Goal: Task Accomplishment & Management: Manage account settings

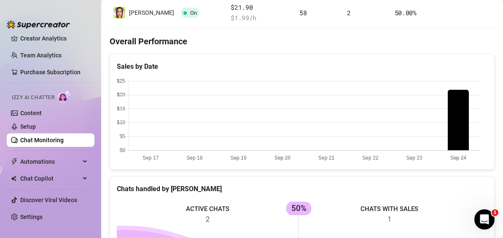
scroll to position [105, 0]
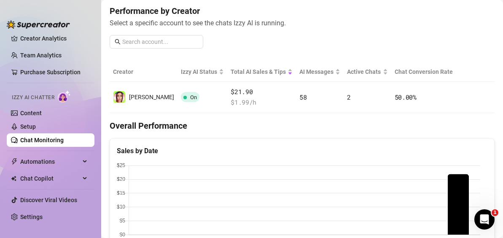
click at [428, 127] on h4 "Overall Performance" at bounding box center [302, 126] width 385 height 12
click at [56, 43] on link "Creator Analytics" at bounding box center [53, 38] width 67 height 13
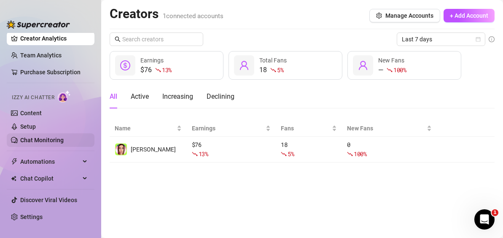
click at [38, 139] on link "Chat Monitoring" at bounding box center [41, 139] width 43 height 7
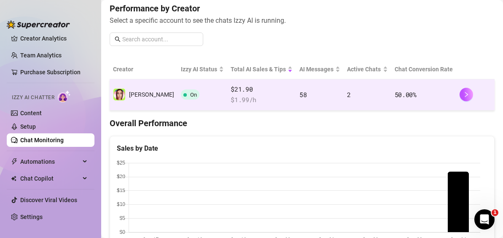
scroll to position [126, 0]
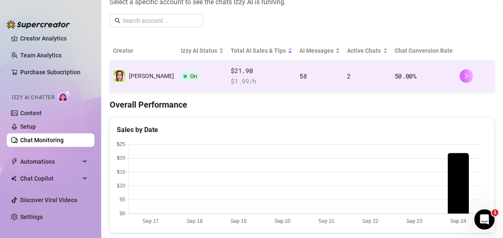
click at [463, 74] on icon "right" at bounding box center [466, 76] width 6 height 6
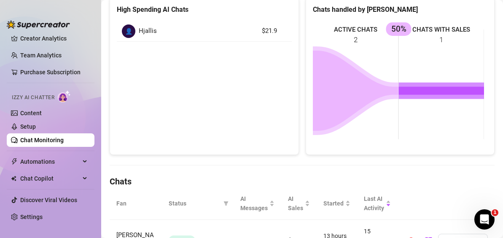
scroll to position [211, 0]
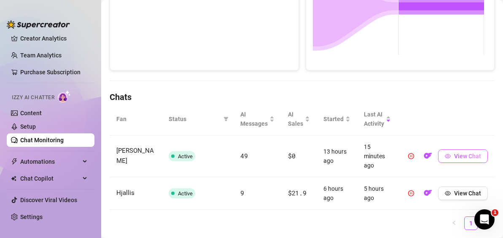
click at [454, 159] on span "View Chat" at bounding box center [467, 155] width 27 height 7
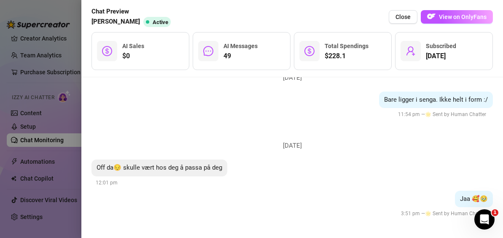
scroll to position [253, 0]
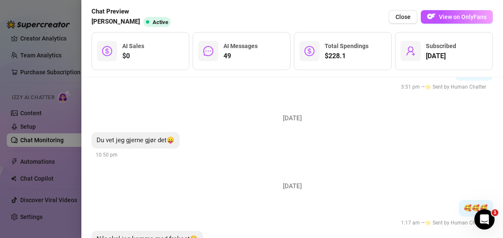
click at [75, 106] on div at bounding box center [251, 119] width 503 height 238
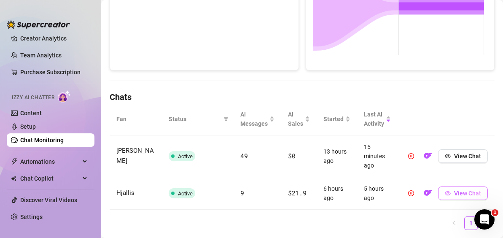
click at [439, 198] on button "View Chat" at bounding box center [463, 192] width 50 height 13
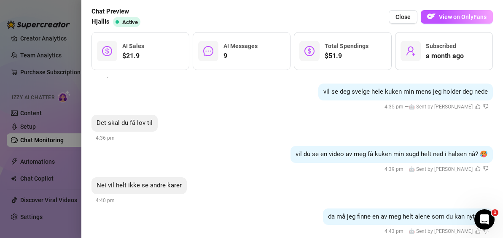
scroll to position [1468, 0]
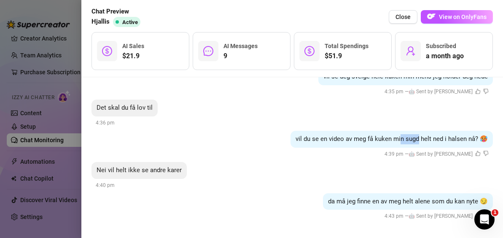
drag, startPoint x: 393, startPoint y: 135, endPoint x: 409, endPoint y: 137, distance: 16.9
click at [409, 137] on span "vil du se en video av meg få kuken min sugd helt ned i halsen nå? 🥵" at bounding box center [391, 139] width 192 height 8
click at [157, 172] on span "Nei vil helt ikke se andre karer" at bounding box center [138, 170] width 85 height 8
click at [67, 154] on div at bounding box center [251, 119] width 503 height 238
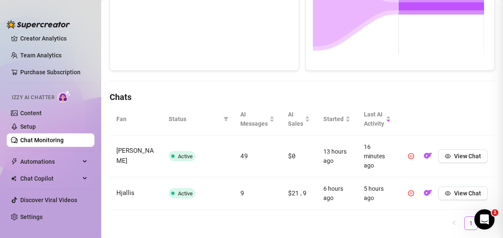
scroll to position [0, 0]
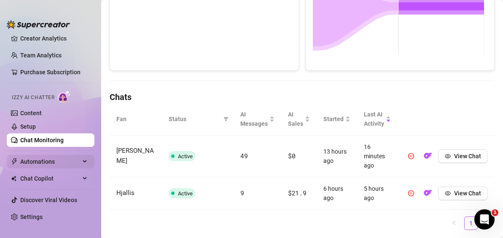
click at [49, 160] on span "Automations" at bounding box center [50, 161] width 60 height 13
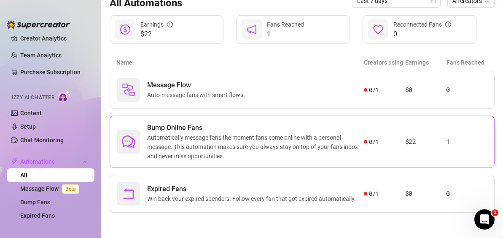
scroll to position [57, 0]
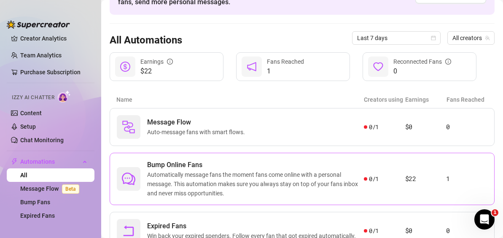
click at [217, 167] on span "Bump Online Fans" at bounding box center [255, 165] width 217 height 10
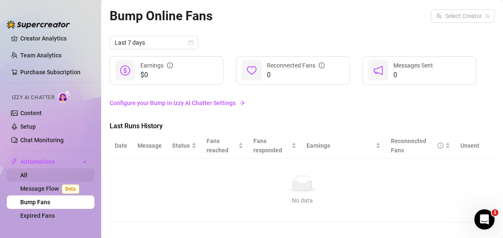
click at [27, 173] on link "All" at bounding box center [23, 174] width 7 height 7
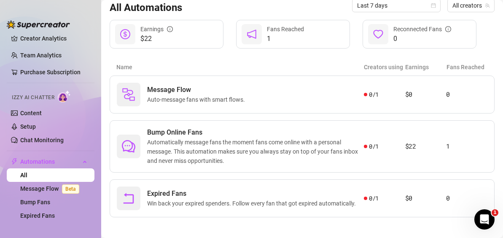
scroll to position [99, 0]
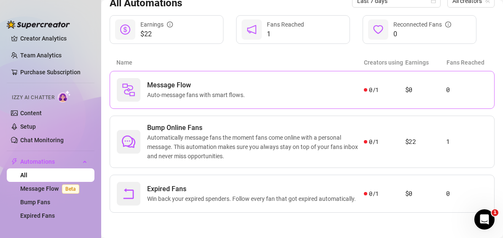
click at [199, 78] on div "Message Flow Auto-message fans with smart flows." at bounding box center [240, 90] width 247 height 24
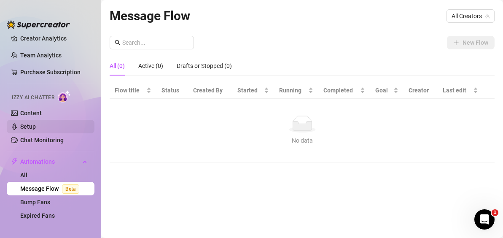
click at [36, 123] on link "Setup" at bounding box center [28, 126] width 16 height 7
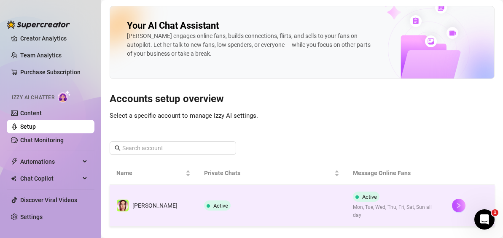
click at [293, 200] on td "Active" at bounding box center [271, 205] width 148 height 42
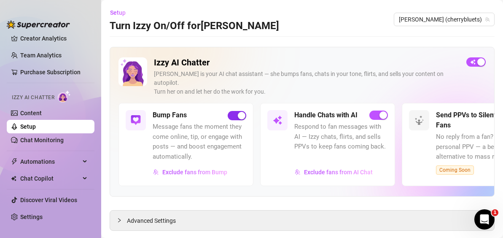
click at [236, 111] on span "button" at bounding box center [236, 115] width 19 height 9
click at [238, 111] on span "button" at bounding box center [236, 115] width 19 height 9
